Goal: Find contact information: Find contact information

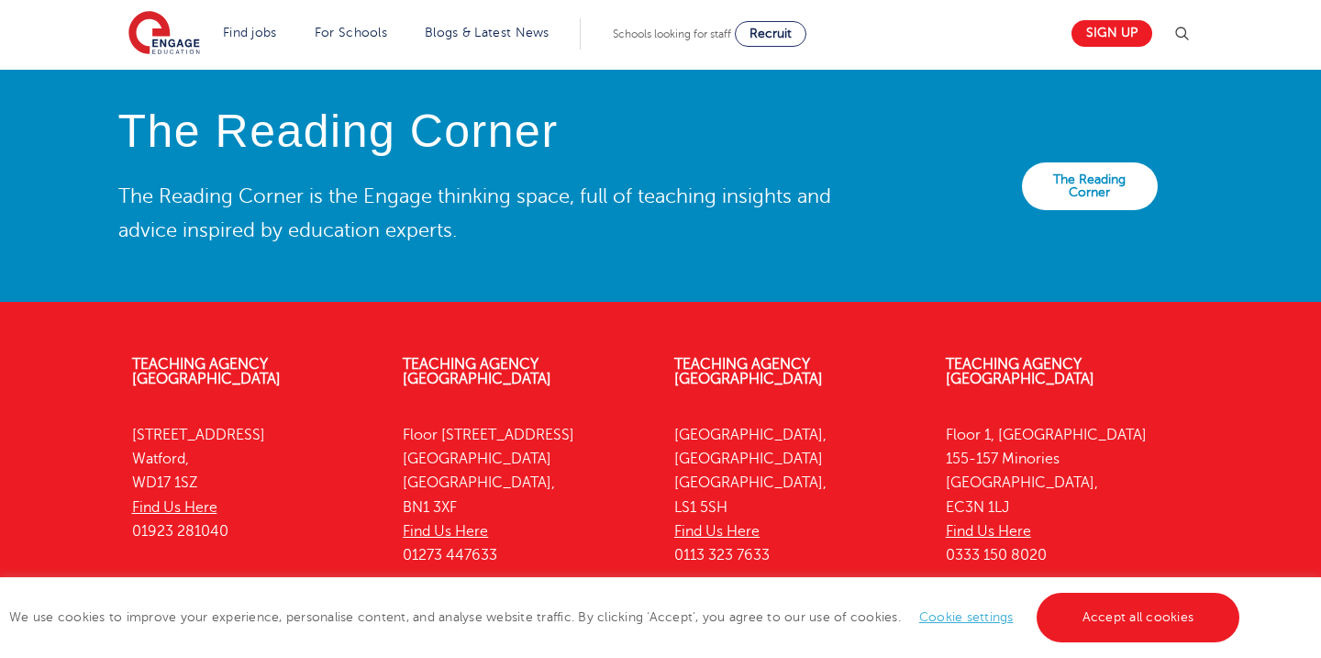
scroll to position [4174, 0]
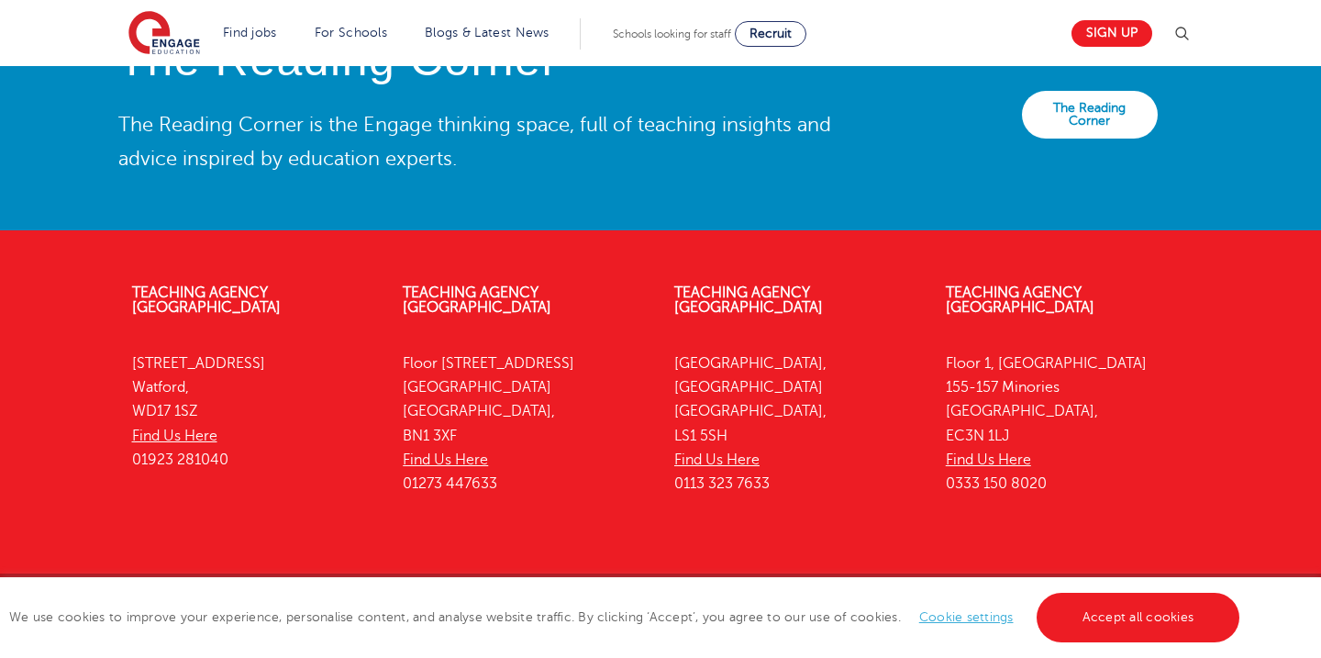
click at [1062, 258] on div "Teaching Agency [STREET_ADDRESS] Find Us Here 0333 150 8020" at bounding box center [1067, 393] width 271 height 271
click at [1062, 284] on link "Teaching Agency [GEOGRAPHIC_DATA]" at bounding box center [1020, 299] width 149 height 31
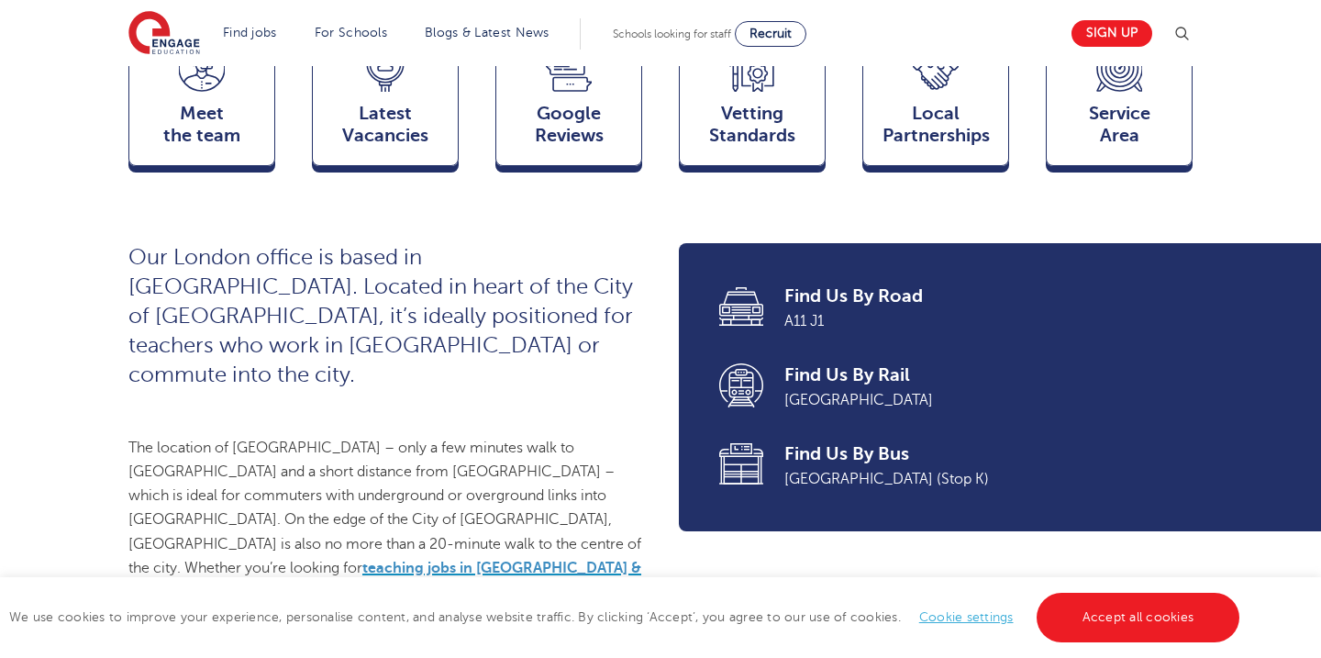
scroll to position [564, 0]
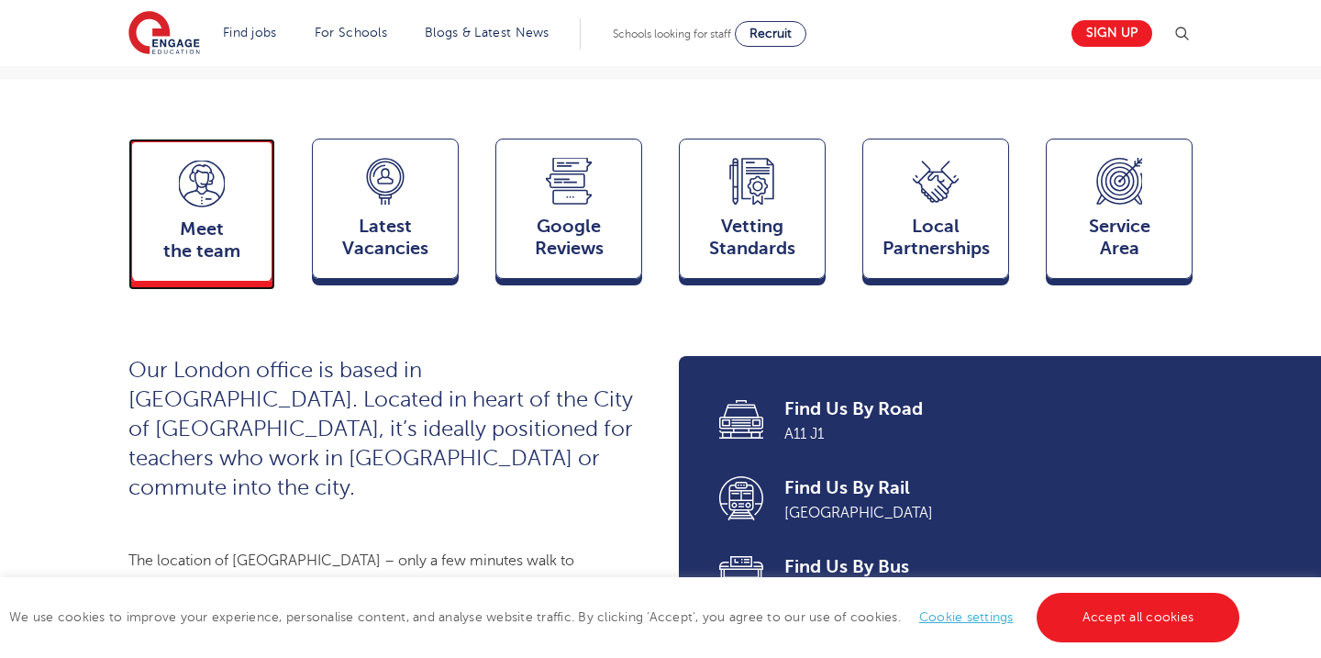
click at [202, 262] on span "Meet the team" at bounding box center [201, 240] width 121 height 44
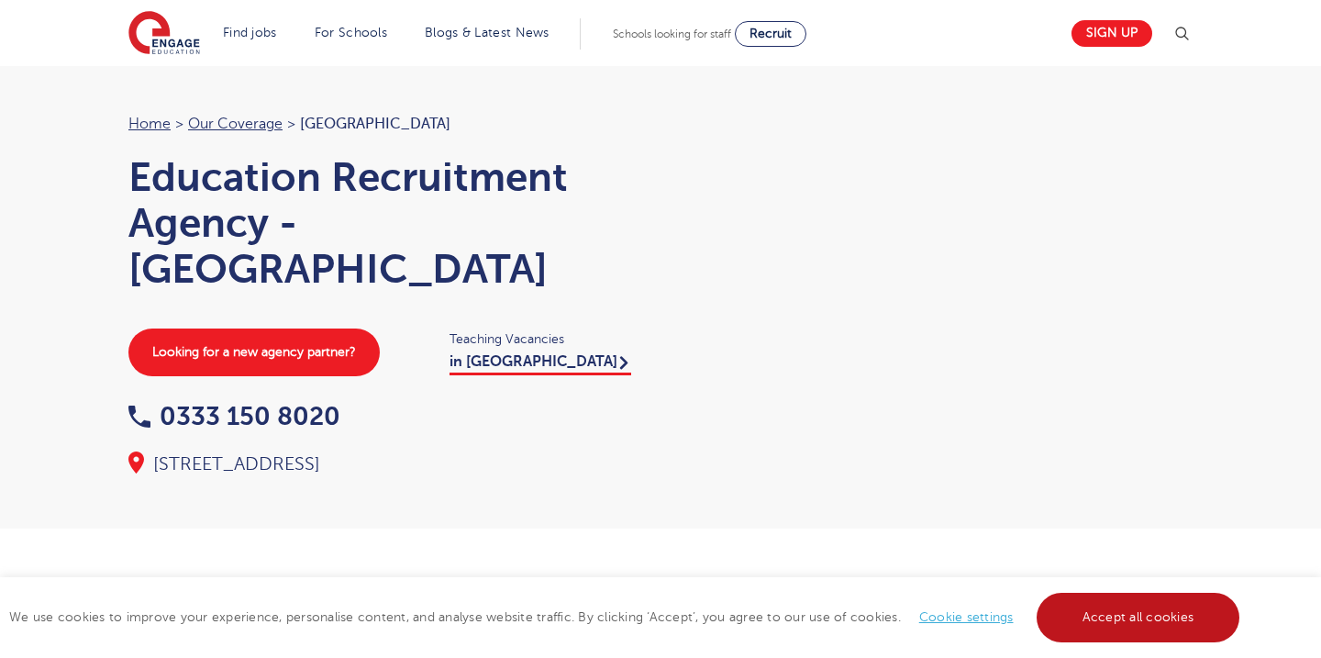
click at [1147, 624] on link "Accept all cookies" at bounding box center [1138, 617] width 204 height 50
